Goal: Find specific page/section: Find specific page/section

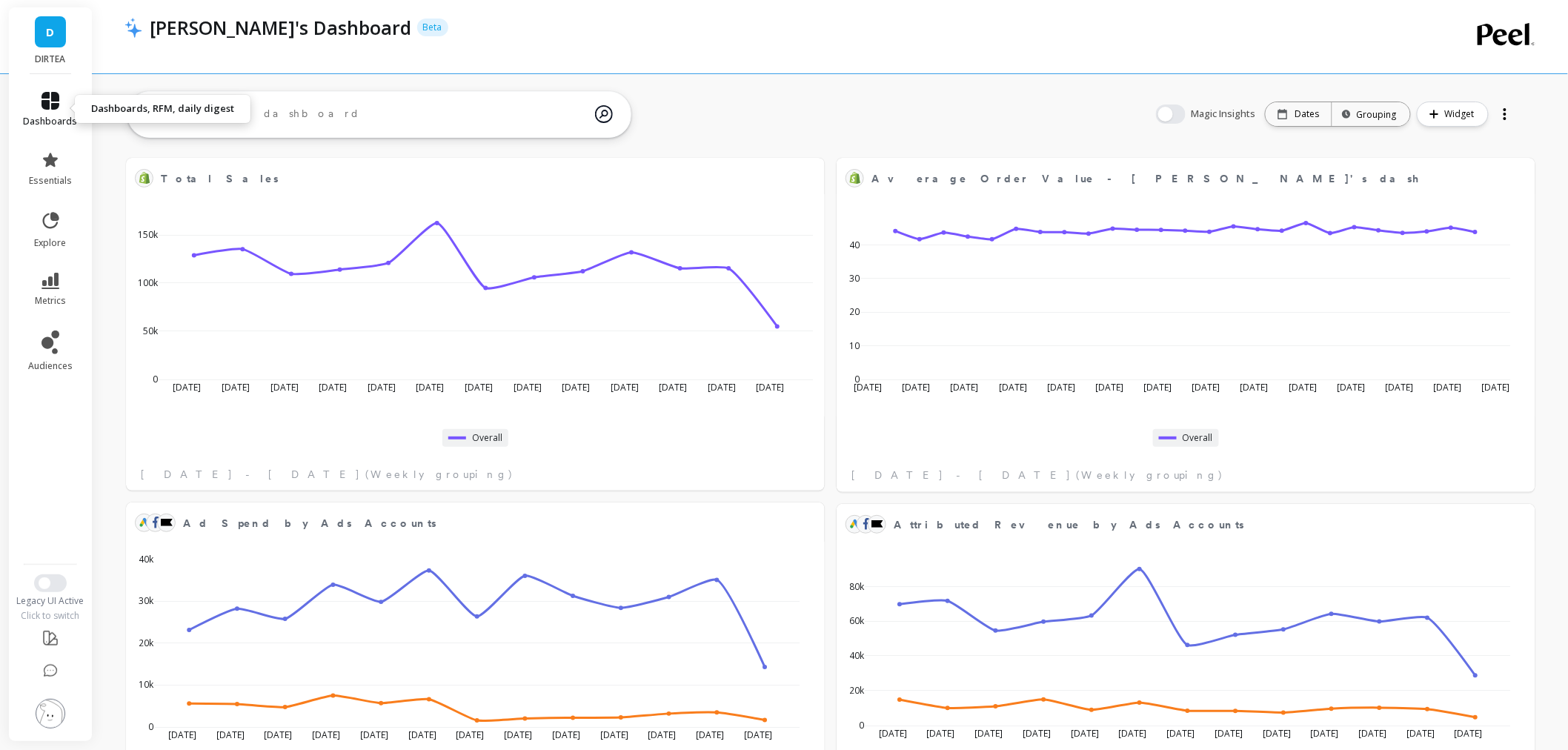
click at [49, 121] on span "dashboards" at bounding box center [51, 121] width 54 height 12
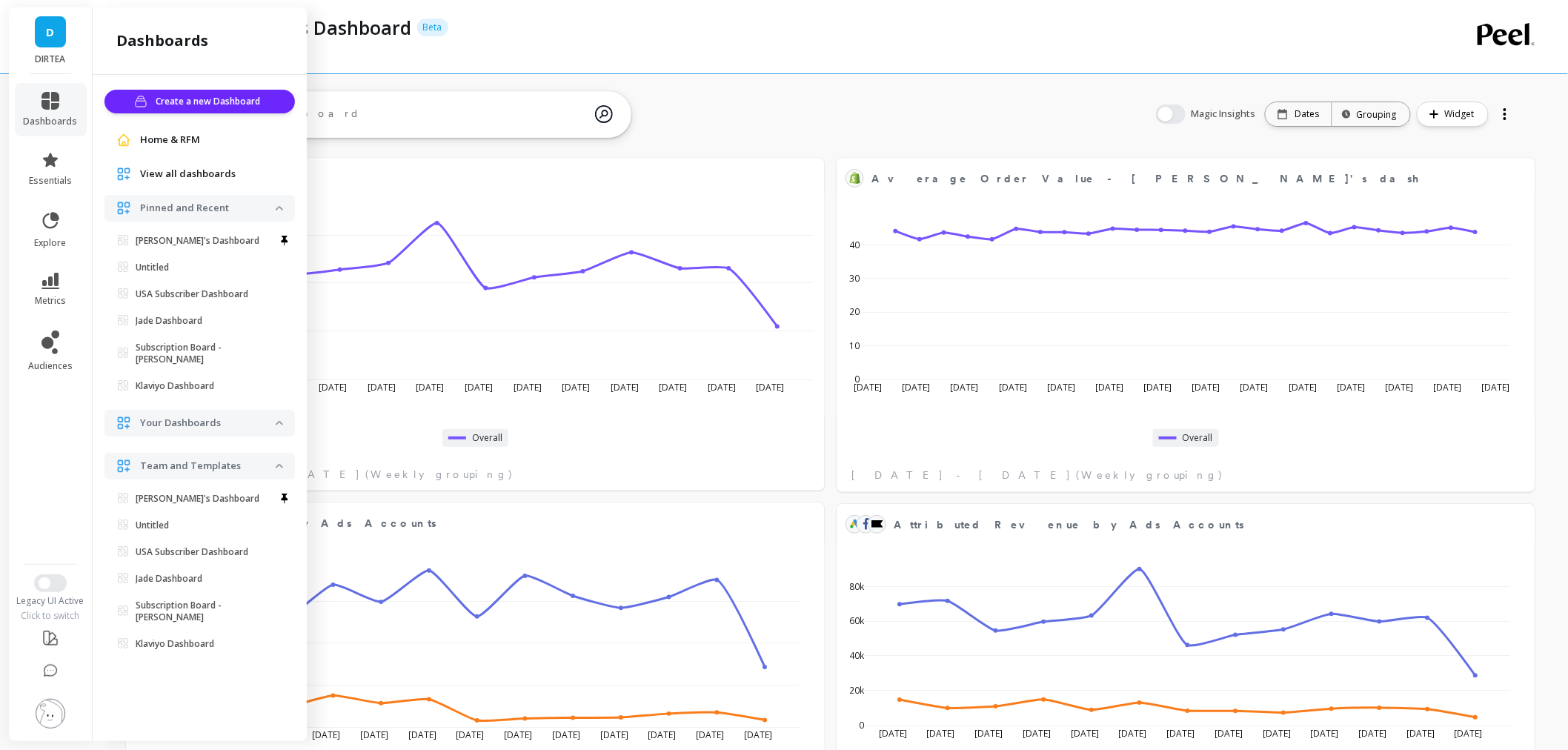
scroll to position [247, 1353]
click at [172, 175] on span "View all dashboards" at bounding box center [187, 174] width 96 height 15
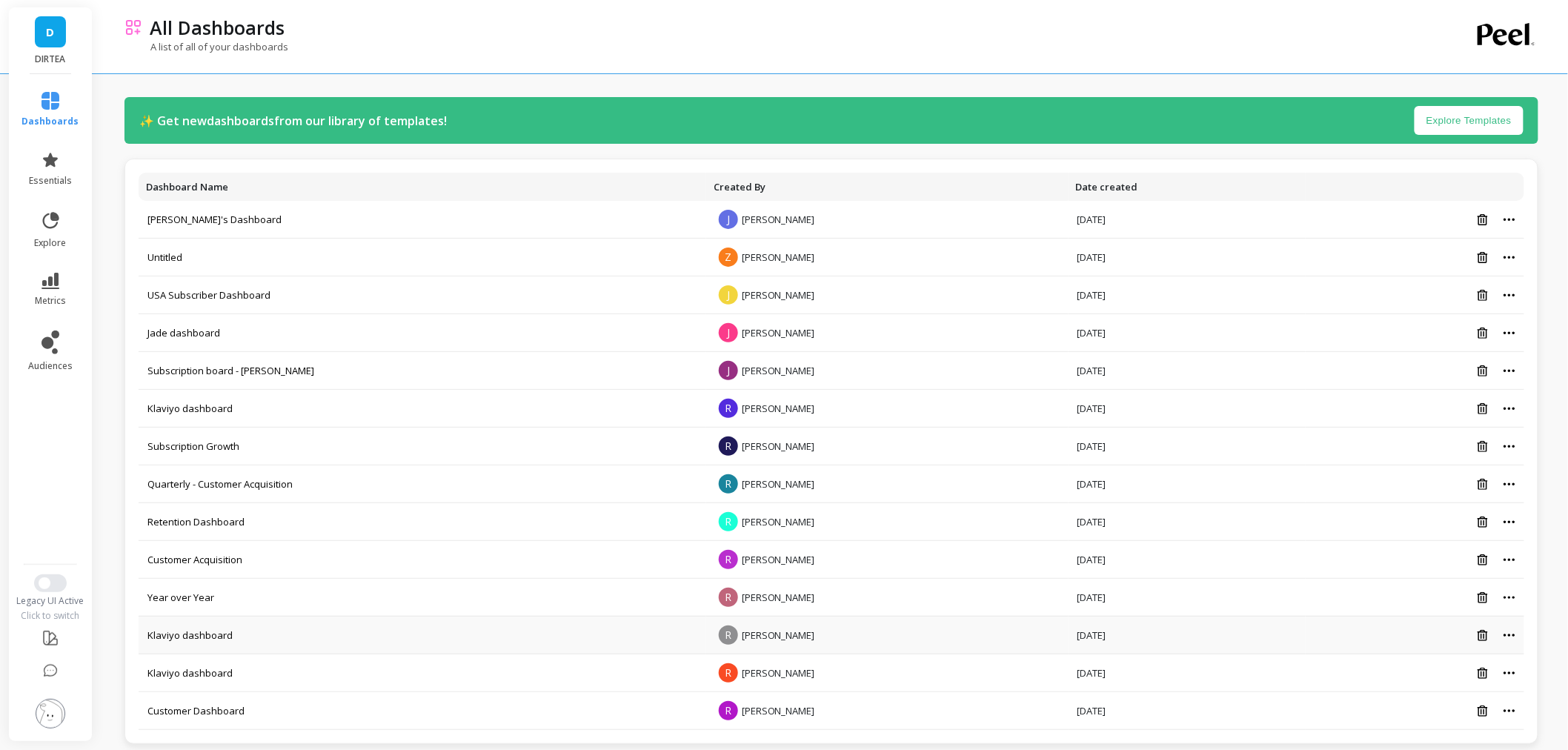
scroll to position [17, 0]
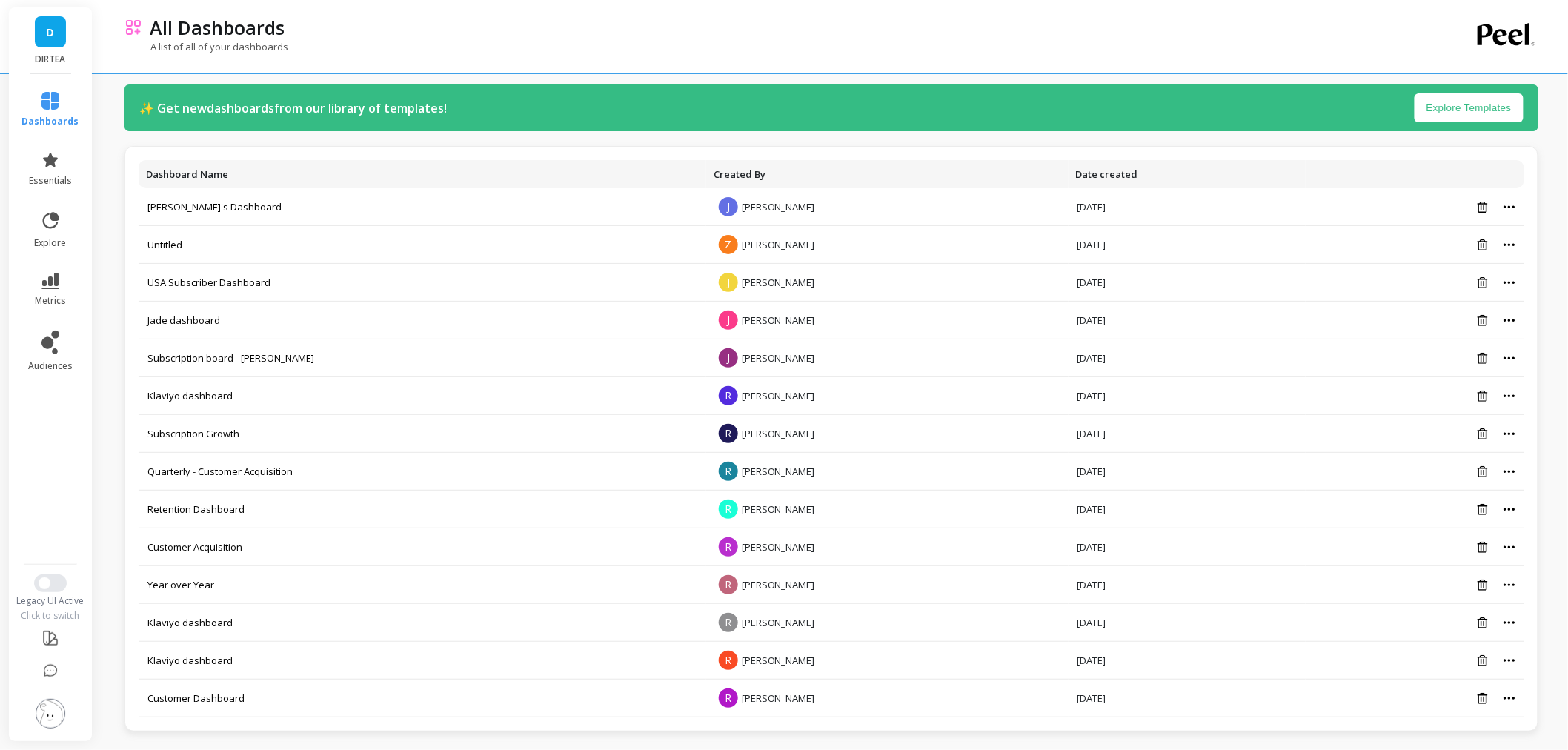
click at [52, 44] on link "D" at bounding box center [51, 32] width 31 height 31
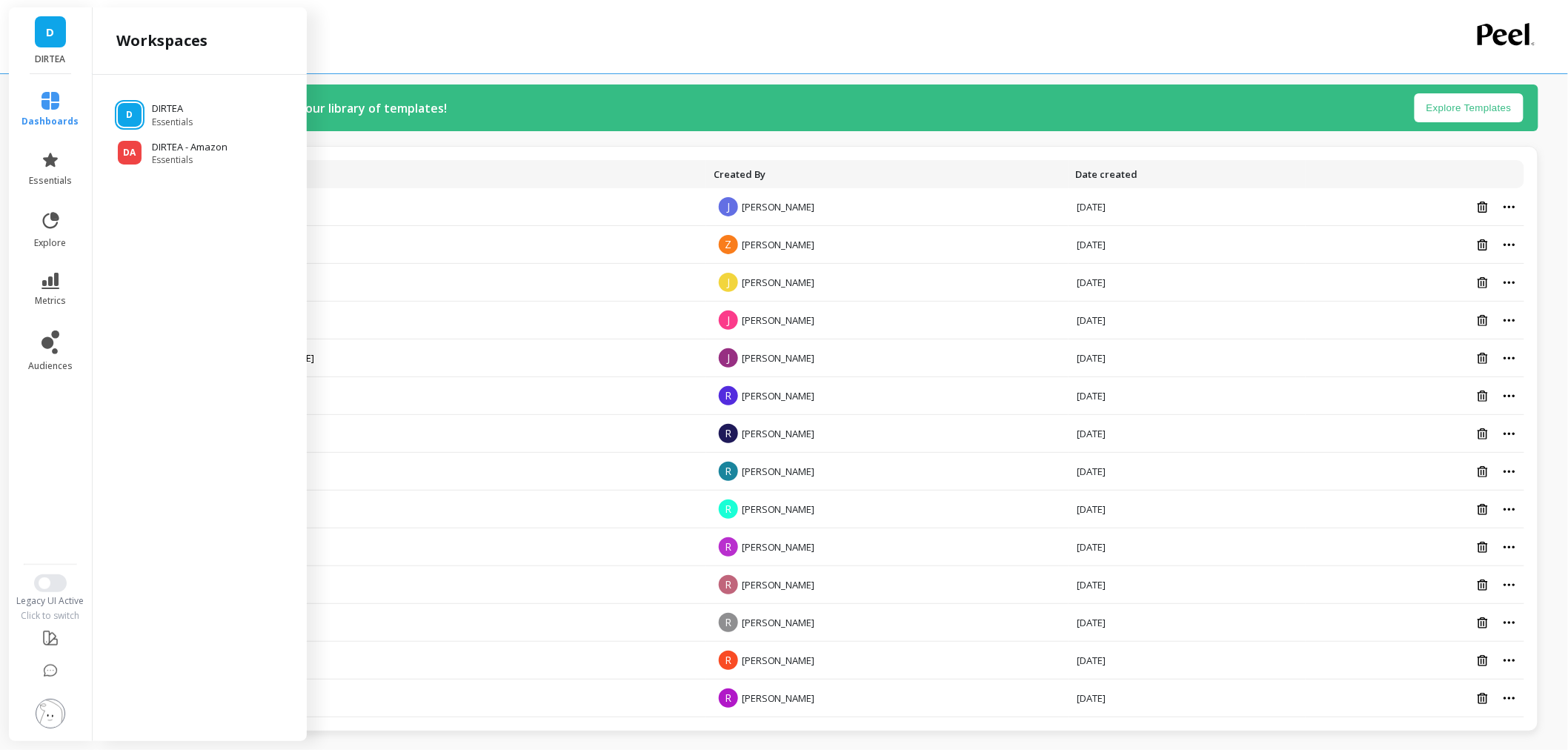
click at [632, 28] on div "All Dashboards" at bounding box center [779, 27] width 1275 height 25
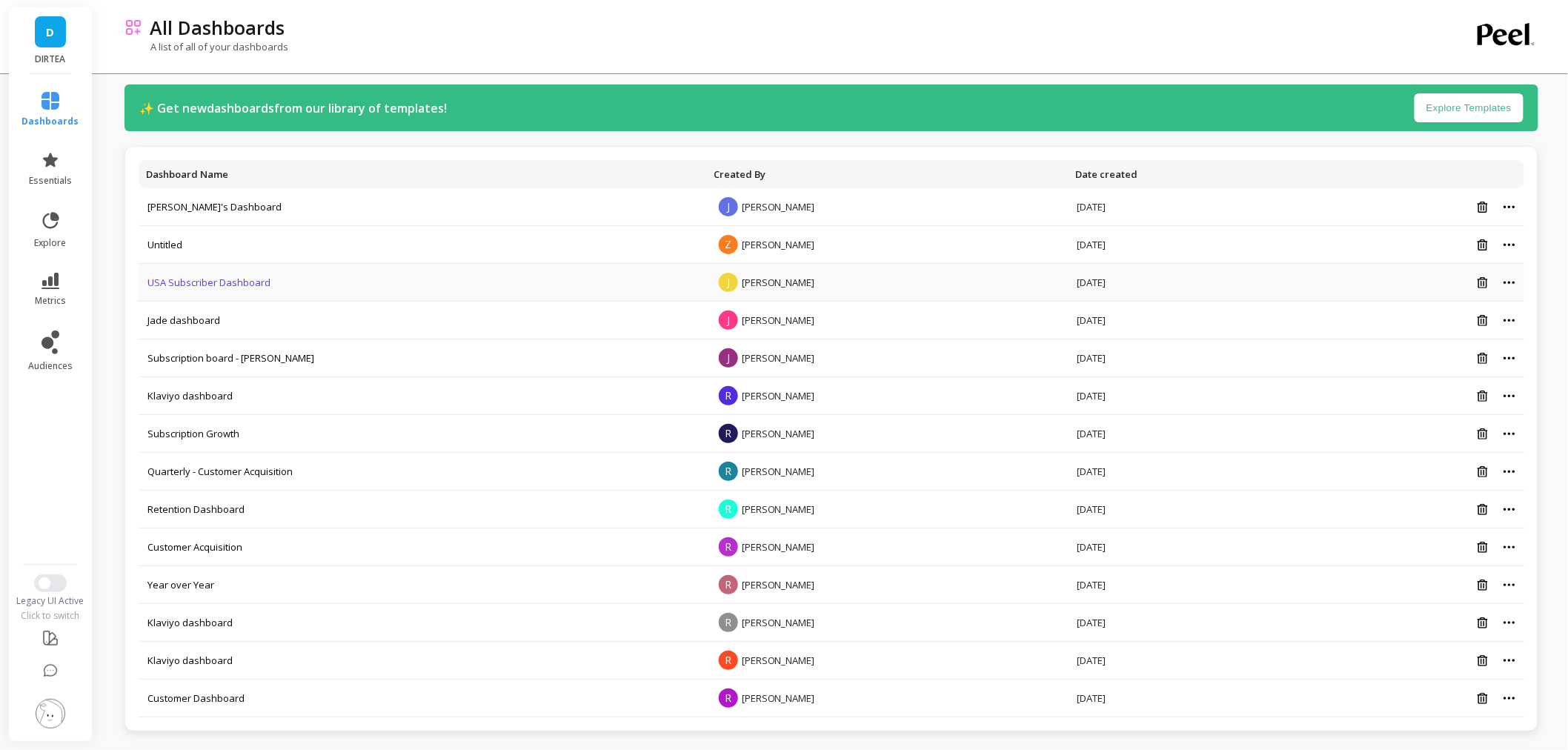
click at [171, 281] on link "USA Subscriber Dashboard" at bounding box center [208, 282] width 123 height 13
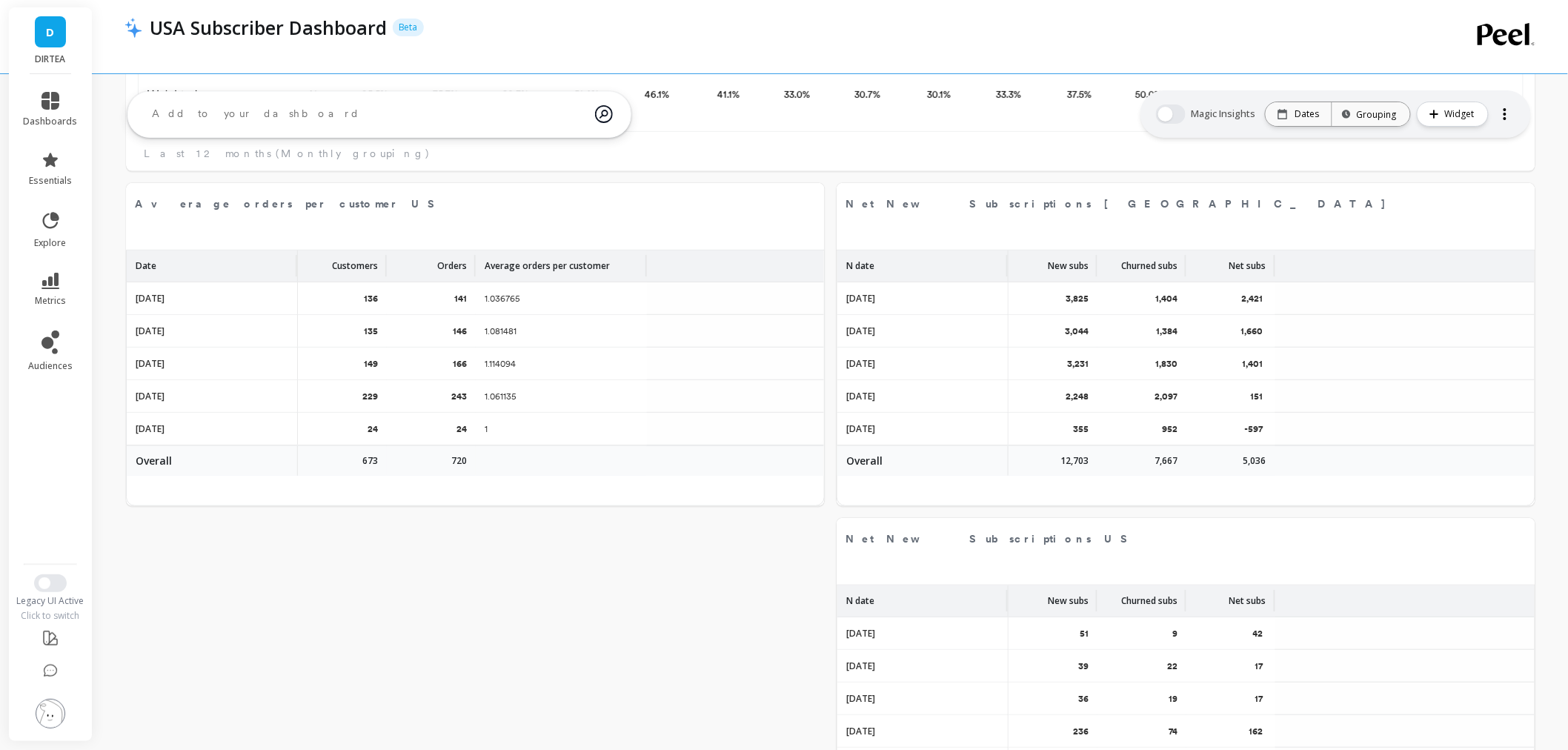
scroll to position [395, 1353]
